Goal: Transaction & Acquisition: Purchase product/service

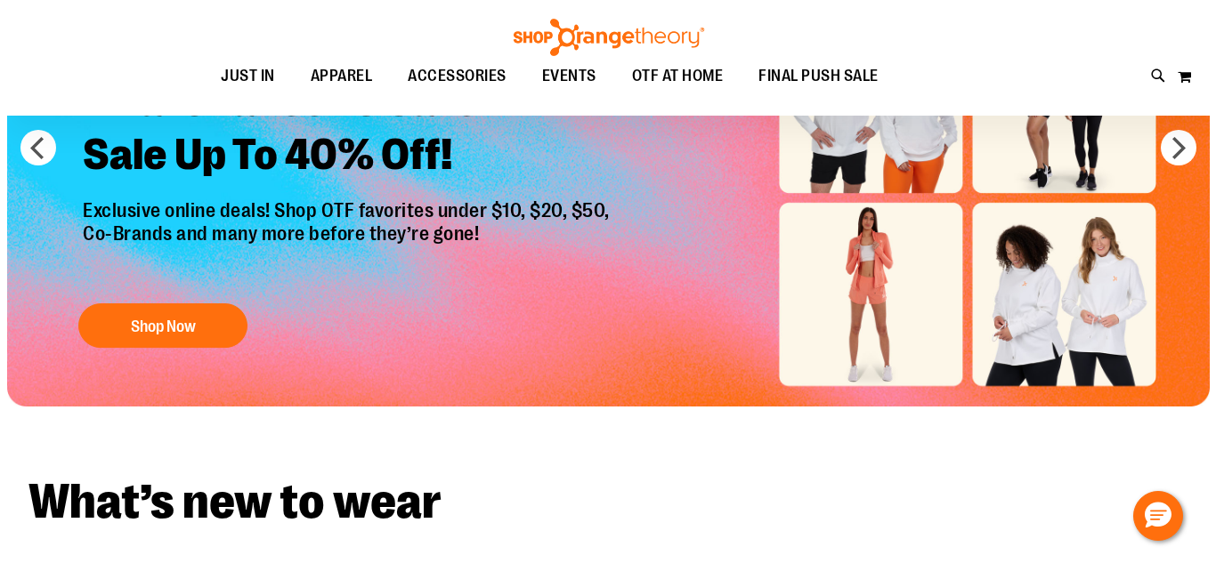
scroll to position [206, 0]
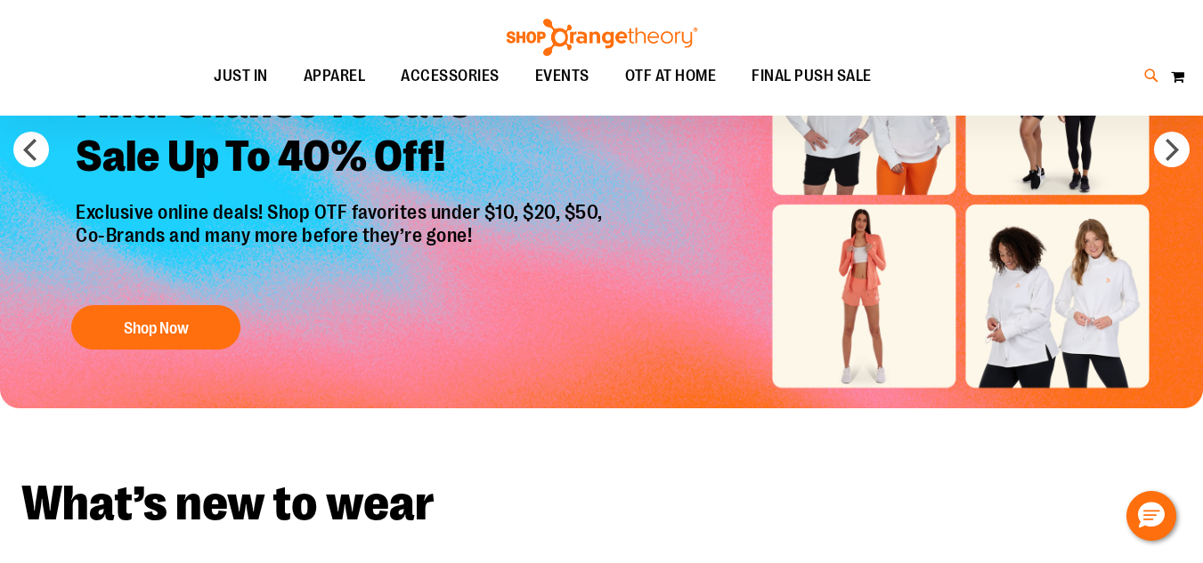
click at [592, 69] on icon at bounding box center [1151, 76] width 15 height 20
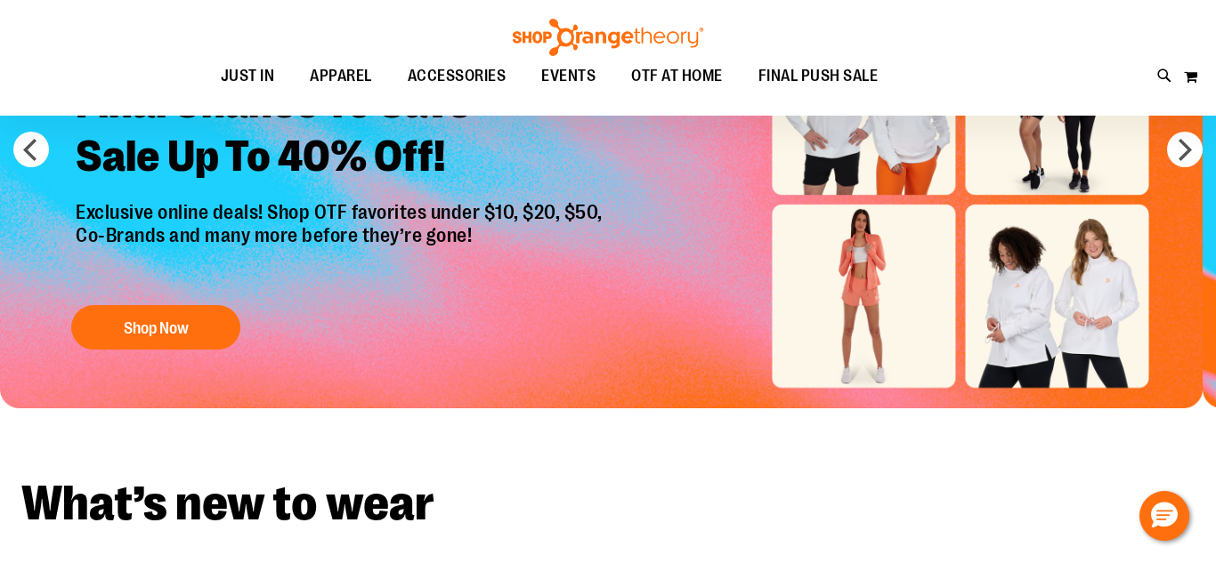
type input "**********"
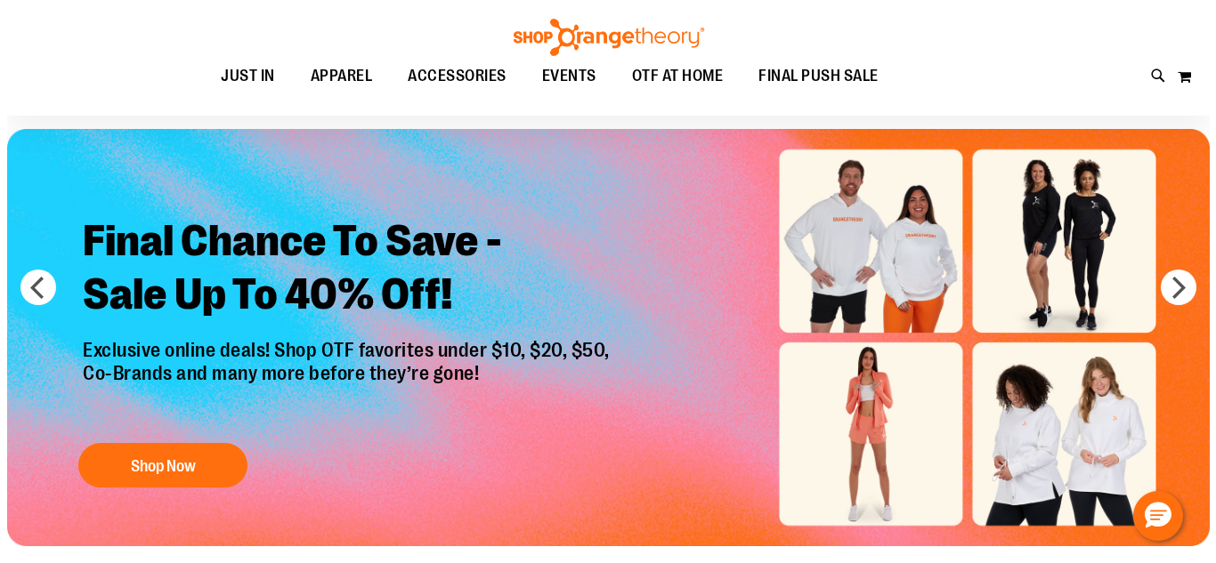
scroll to position [69, 0]
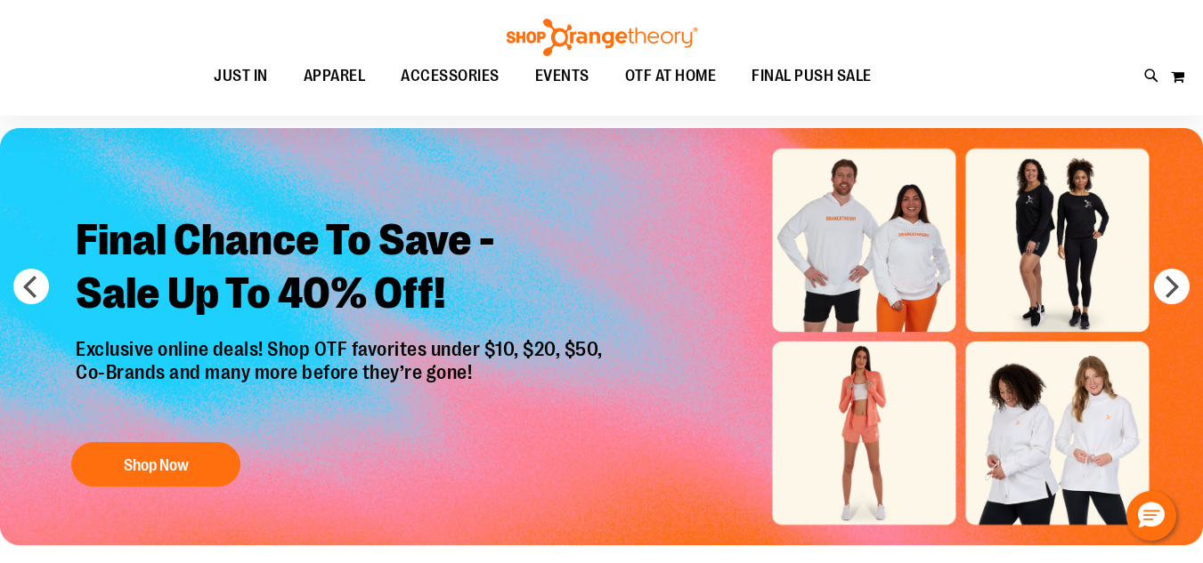
click at [1152, 64] on div "Toggle Nav Search Popular Suggestions Advanced Search" at bounding box center [601, 58] width 1203 height 116
click at [1149, 73] on icon at bounding box center [1151, 76] width 15 height 20
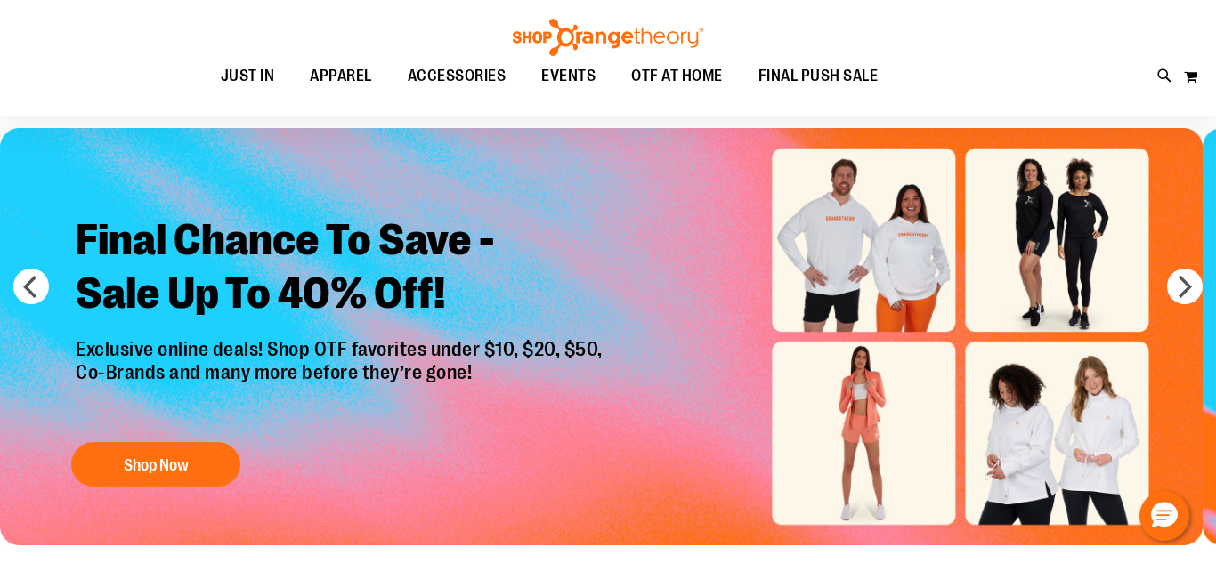
click at [887, 93] on input "Search" at bounding box center [607, 100] width 961 height 59
click at [211, 288] on div at bounding box center [176, 292] width 80 height 76
type input "**********"
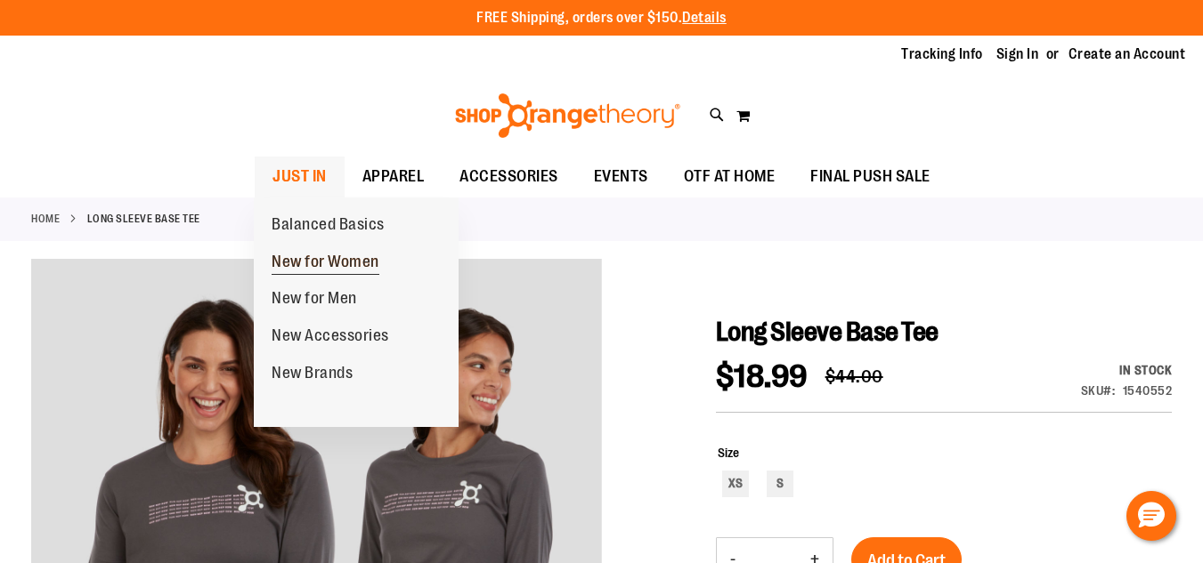
click at [328, 265] on span "New for Women" at bounding box center [326, 264] width 108 height 22
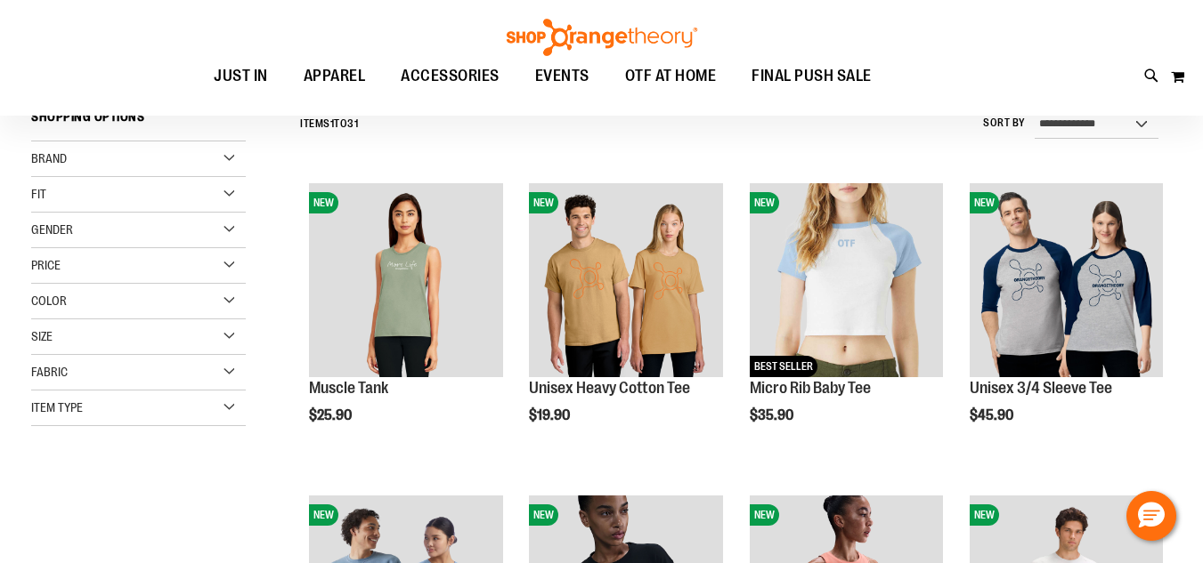
scroll to position [178, 0]
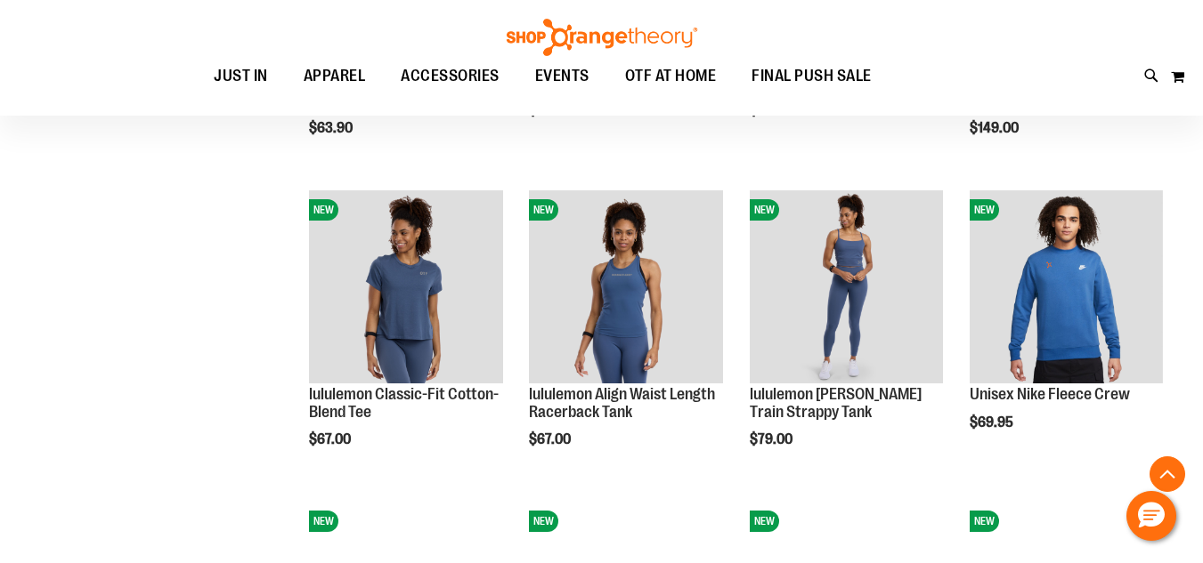
scroll to position [1447, 0]
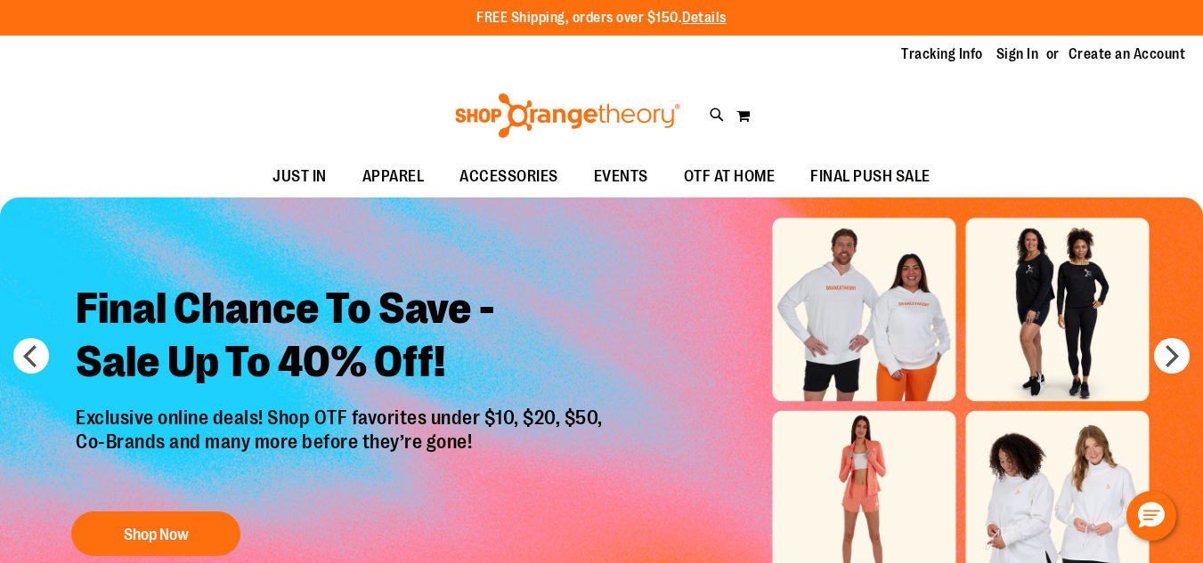
scroll to position [68, 0]
